Goal: Task Accomplishment & Management: Complete application form

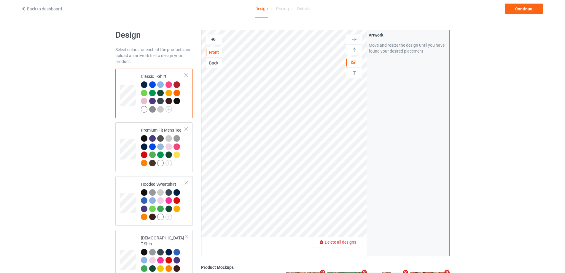
click at [353, 244] on span "Delete all designs" at bounding box center [340, 241] width 31 height 5
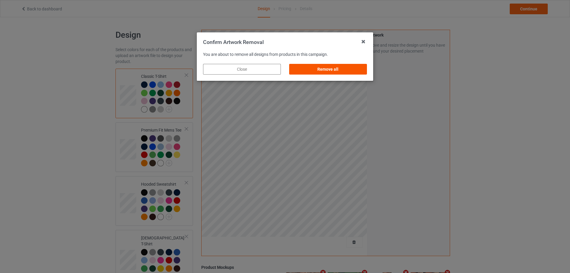
click at [351, 72] on div "Remove all" at bounding box center [328, 69] width 78 height 11
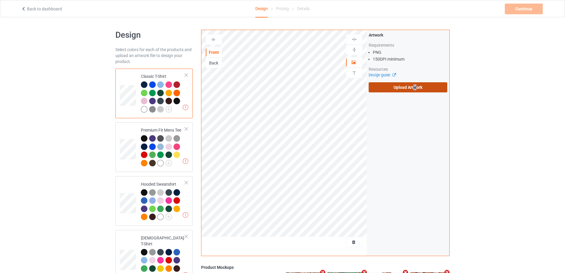
drag, startPoint x: 415, startPoint y: 88, endPoint x: 407, endPoint y: 88, distance: 8.0
click at [415, 88] on label "Upload Artwork" at bounding box center [408, 87] width 79 height 10
click at [388, 82] on div "Artwork Requirements PNG 150 DPI minimum Resources Design guide Upload Artwork" at bounding box center [408, 62] width 79 height 60
click at [389, 85] on label "Upload Artwork" at bounding box center [408, 87] width 79 height 10
click at [0, 0] on input "Upload Artwork" at bounding box center [0, 0] width 0 height 0
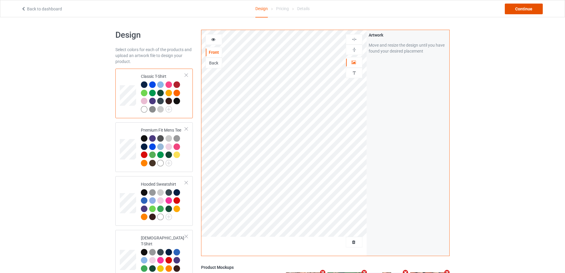
click at [516, 10] on div "Continue" at bounding box center [524, 9] width 38 height 11
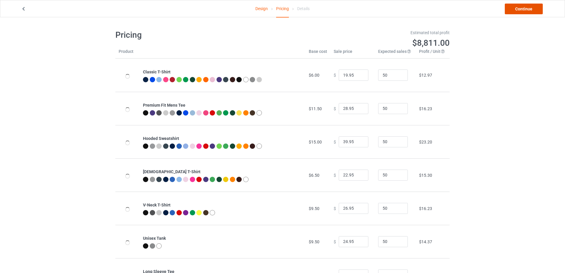
click at [520, 9] on link "Continue" at bounding box center [524, 9] width 38 height 11
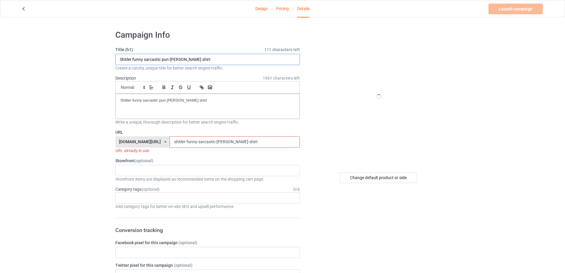
drag, startPoint x: 40, startPoint y: 72, endPoint x: 131, endPoint y: 101, distance: 95.6
paste input "Deadmau5 x Blackcraft Blood Mau5"
type input "Deadmau5 x Blackcraft Blood Mau5 shirt"
drag, startPoint x: 178, startPoint y: 100, endPoint x: 132, endPoint y: 214, distance: 122.5
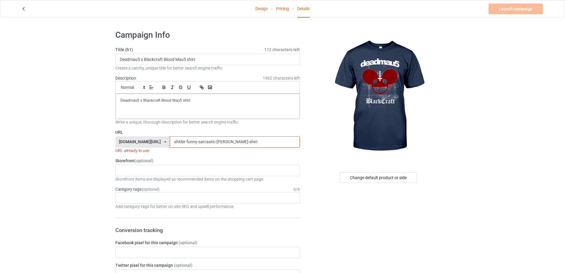
drag, startPoint x: 235, startPoint y: 139, endPoint x: 82, endPoint y: 136, distance: 152.5
paste input "deadmau5-x-blackcraft-blood-mau5"
type input "deadmau5-x-blackcraft-blood-mau5-shirt"
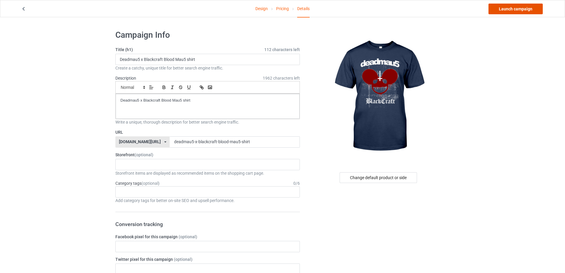
click at [508, 11] on link "Launch campaign" at bounding box center [516, 9] width 54 height 11
